Goal: Find specific page/section: Find specific page/section

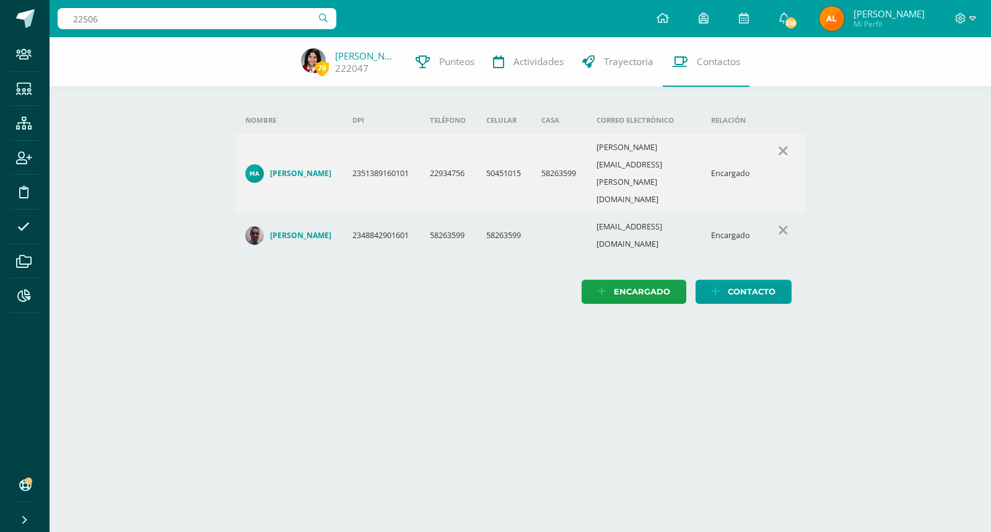
type input "225060"
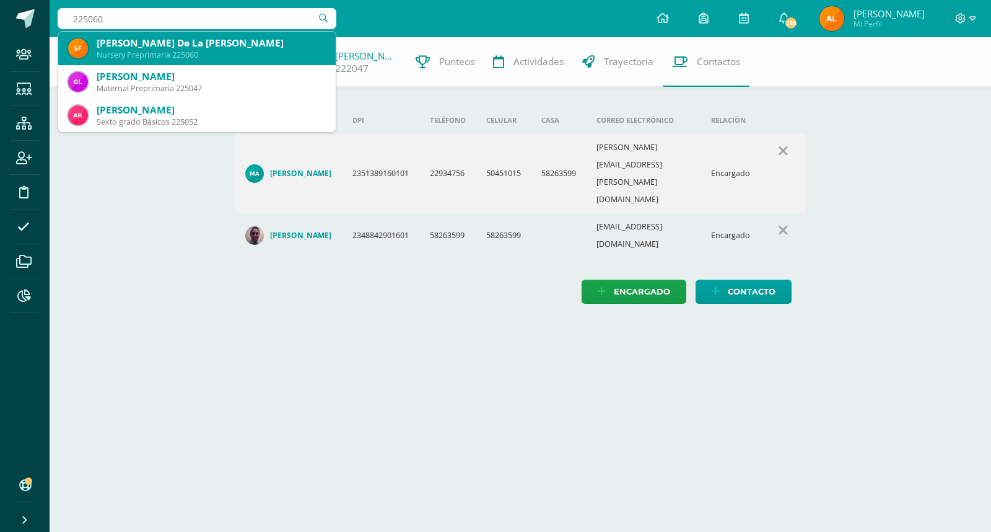
click at [138, 40] on div "[PERSON_NAME] De La [PERSON_NAME]" at bounding box center [211, 43] width 229 height 13
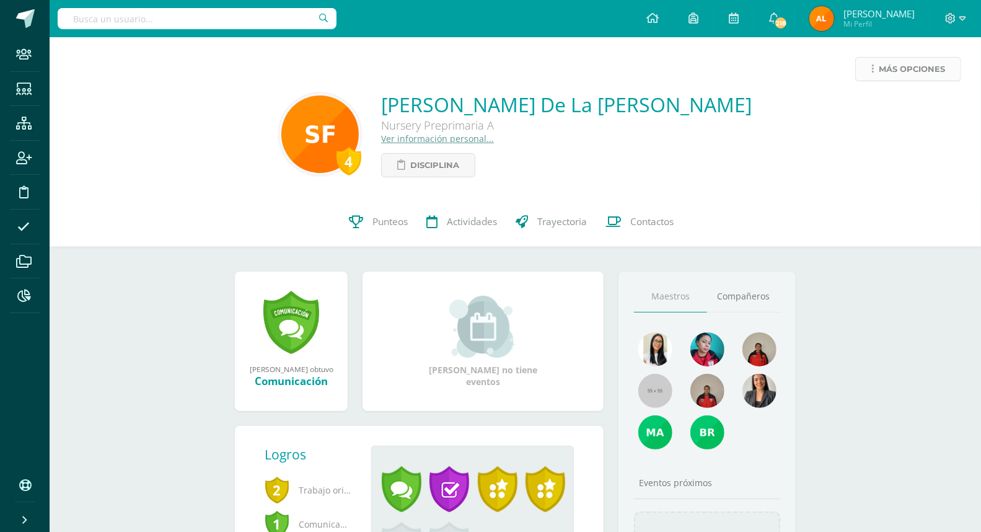
click at [911, 68] on span "Más opciones" at bounding box center [912, 69] width 66 height 23
